Goal: Task Accomplishment & Management: Manage account settings

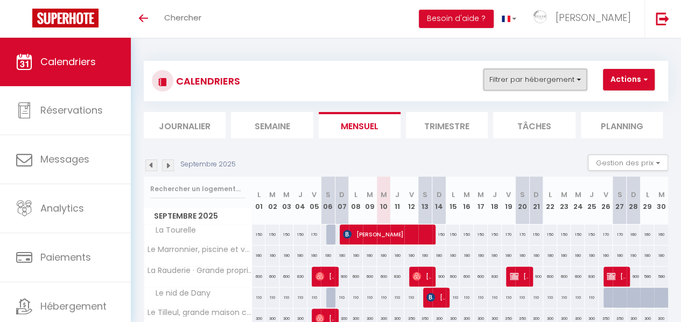
click at [563, 78] on button "Filtrer par hébergement" at bounding box center [534, 80] width 103 height 22
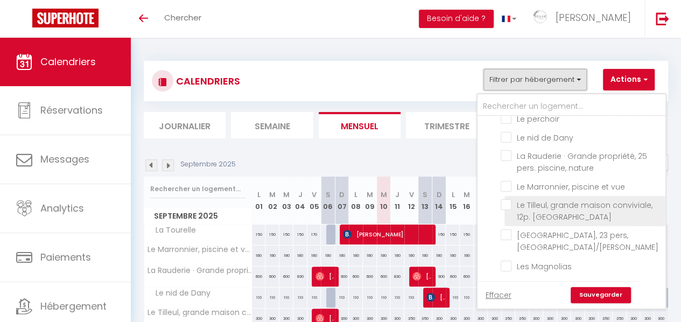
scroll to position [130, 0]
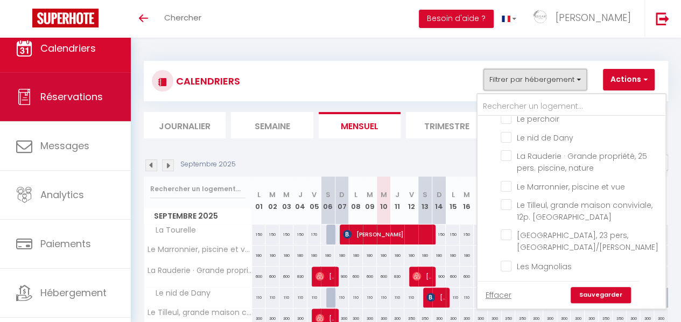
click at [73, 97] on span "Réservations" at bounding box center [71, 96] width 62 height 13
select select "not_cancelled"
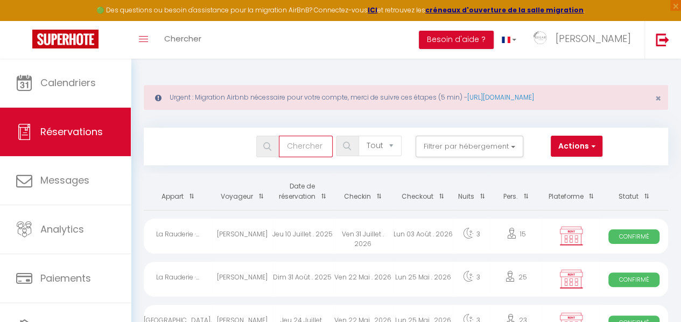
click at [304, 143] on input "text" at bounding box center [306, 147] width 54 height 22
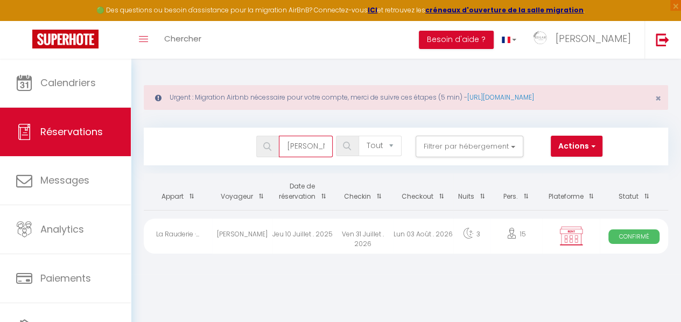
type input "[PERSON_NAME]"
click at [342, 232] on div "Ven 31 Juillet . 2026" at bounding box center [363, 236] width 60 height 35
select select "OK"
select select "KO"
select select "0"
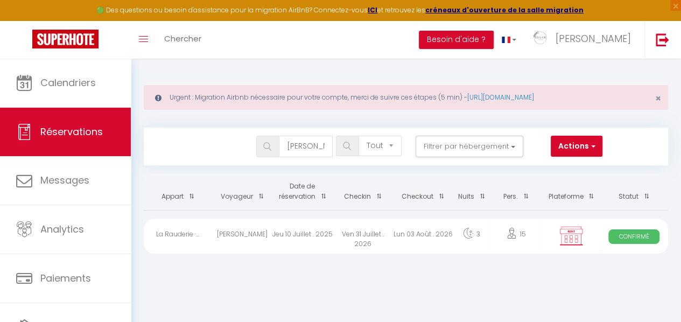
select select "0"
select select "1"
select select
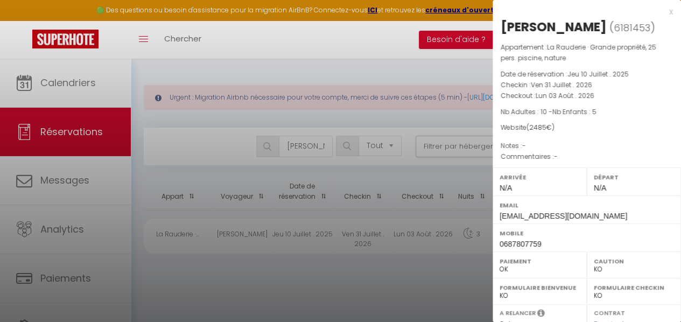
scroll to position [205, 0]
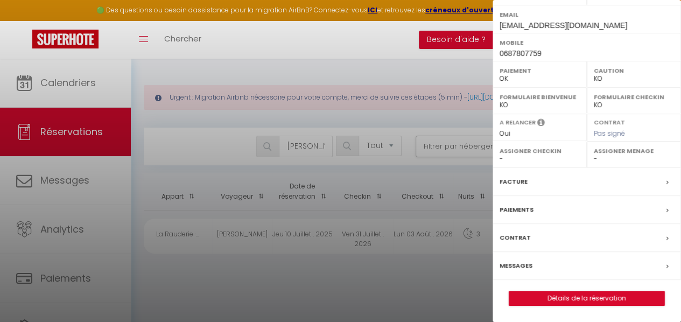
click at [515, 267] on label "Messages" at bounding box center [515, 265] width 33 height 11
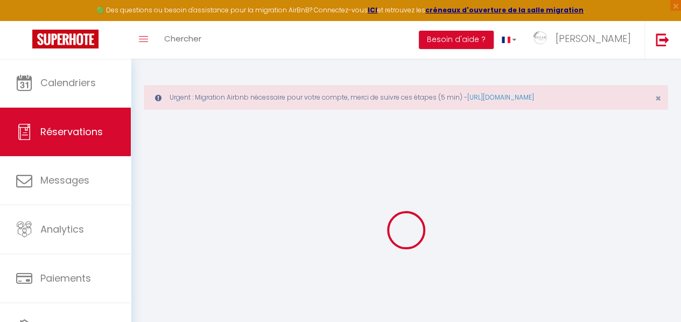
select select
checkbox input "false"
select select
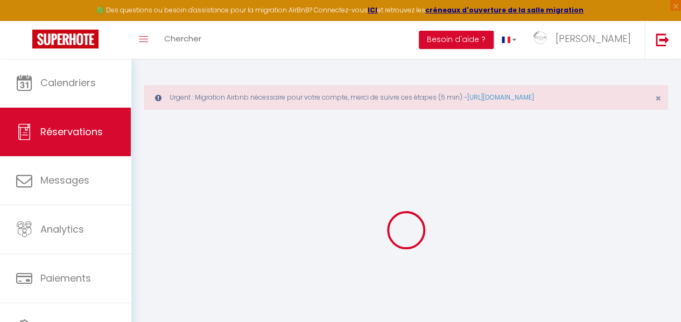
checkbox input "false"
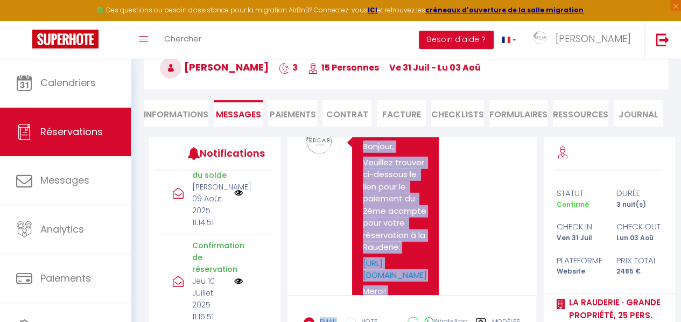
scroll to position [1745, 0]
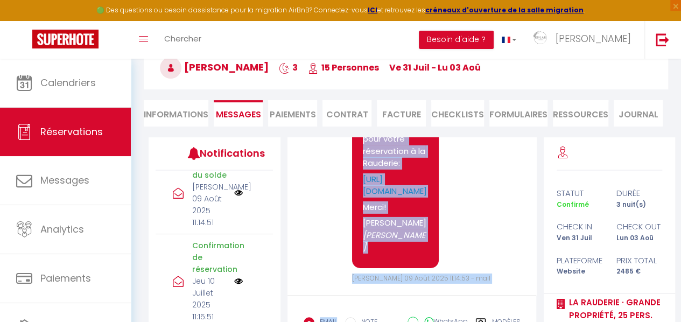
drag, startPoint x: 363, startPoint y: 238, endPoint x: 427, endPoint y: 245, distance: 65.0
click at [427, 245] on div "Bonjour, [PERSON_NAME] trouver ci-dessous le lien pour le paiement du 2ème acom…" at bounding box center [395, 157] width 87 height 222
copy pre "Bonjour, [PERSON_NAME] trouver ci-dessous le lien pour le paiement du 2ème acom…"
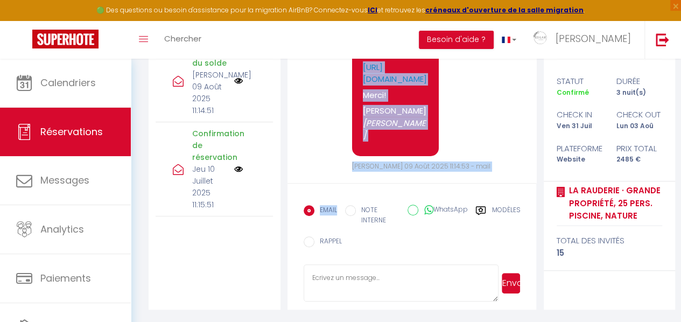
click at [385, 278] on textarea at bounding box center [401, 283] width 195 height 38
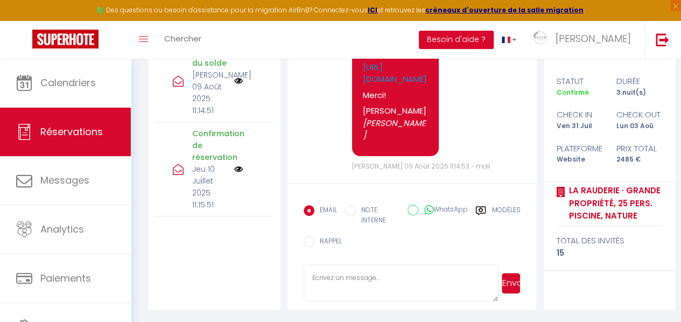
paste textarea "Bonjour, Veuillez trouver ci-dessous le lien pour le paiement du 2ème acompte p…"
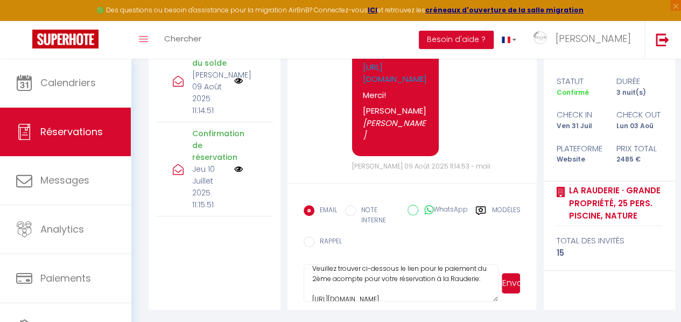
click at [371, 289] on textarea "Bonjour, Veuillez trouver ci-dessous le lien pour le paiement du 2ème acompte p…" at bounding box center [401, 283] width 195 height 38
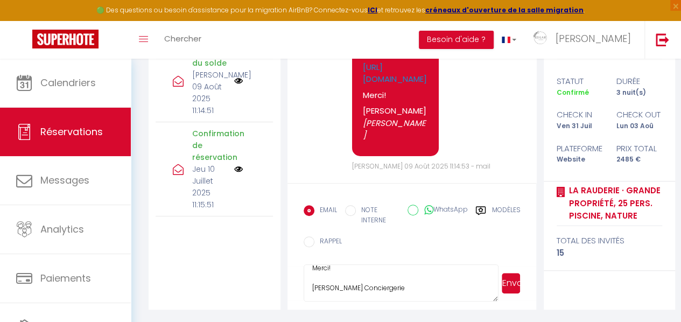
scroll to position [91, 0]
drag, startPoint x: 363, startPoint y: 289, endPoint x: 415, endPoint y: 291, distance: 52.2
click at [415, 291] on textarea "Bonjour, Veuillez trouver ci-dessous le lien pour le paiement du 2ème acompte p…" at bounding box center [401, 283] width 195 height 38
type textarea "Bonjour, Veuillez trouver ci-dessous le lien pour le paiement du 2ème acompte p…"
click at [515, 253] on div "EMAIL NOTE INTERNE WhatsApp Modèles 10 « ‹ » › [DATE] [PHONE_NUMBER] Dim Lun Ma…" at bounding box center [412, 229] width 217 height 59
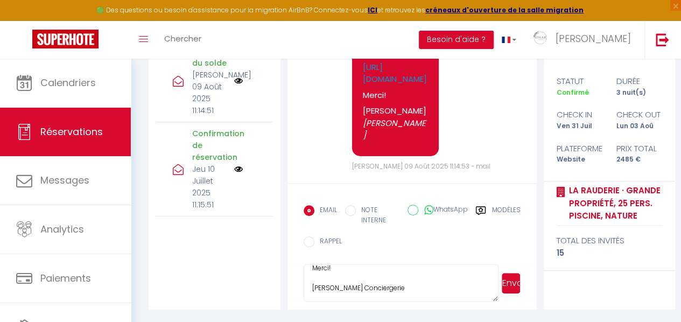
click at [513, 285] on button "Envoyer" at bounding box center [511, 283] width 18 height 20
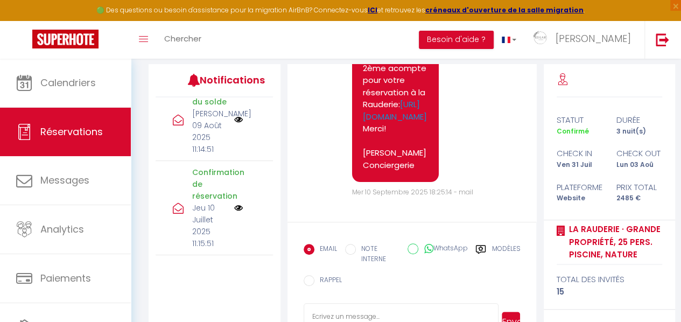
scroll to position [2047, 0]
